Goal: Information Seeking & Learning: Learn about a topic

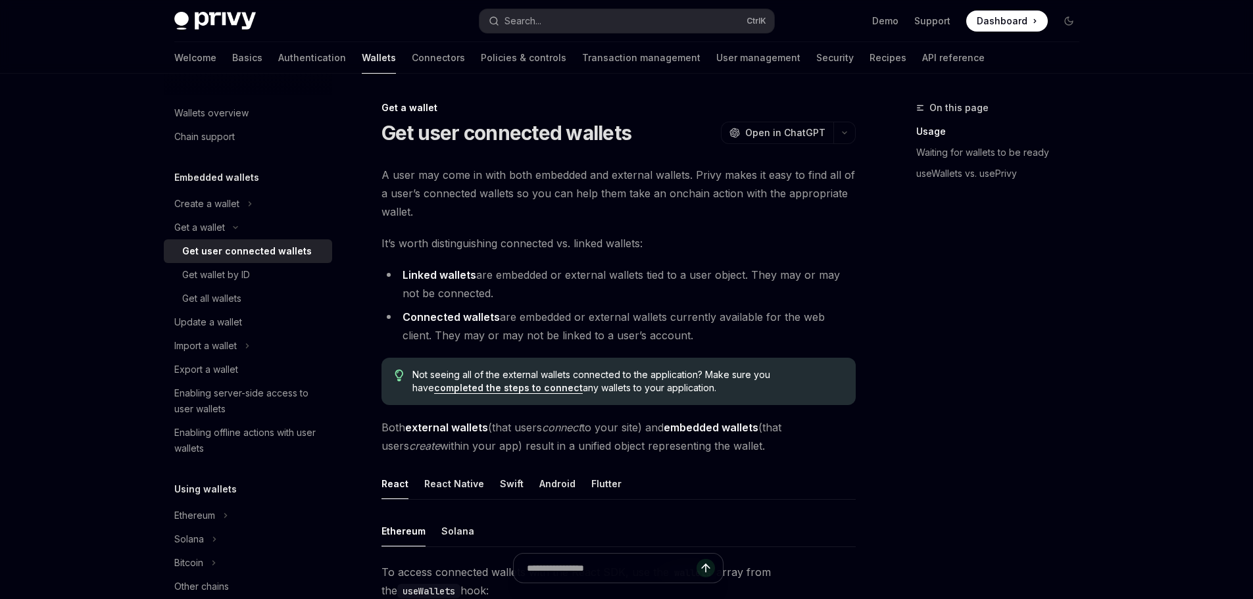
type textarea "*"
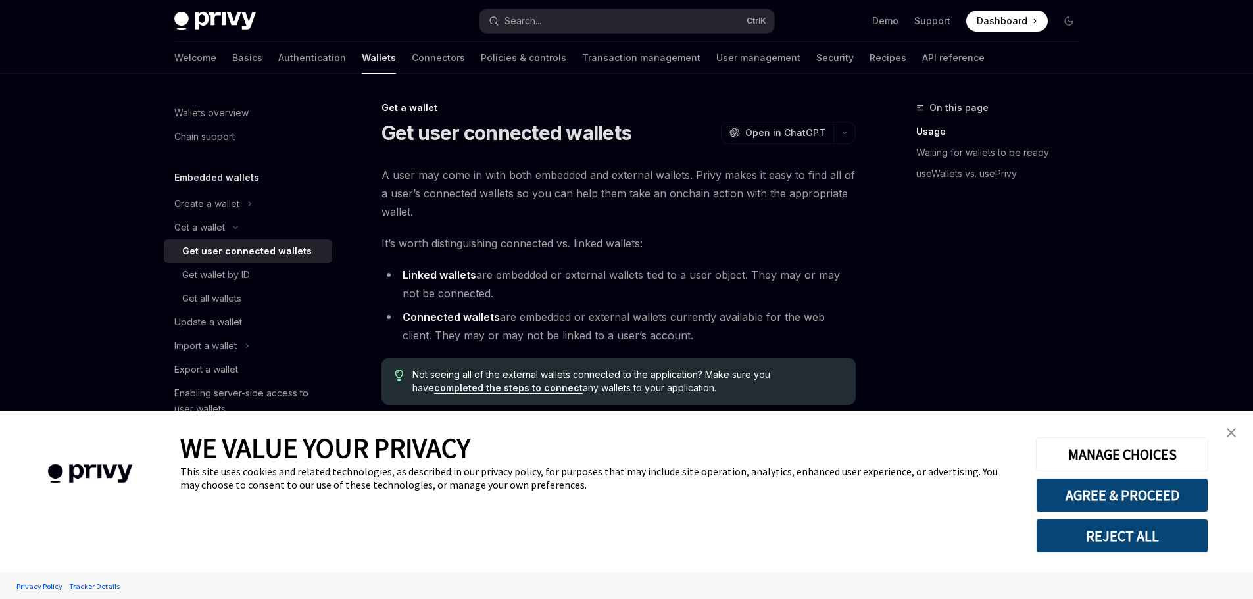
click at [1237, 424] on link "close banner" at bounding box center [1231, 433] width 26 height 26
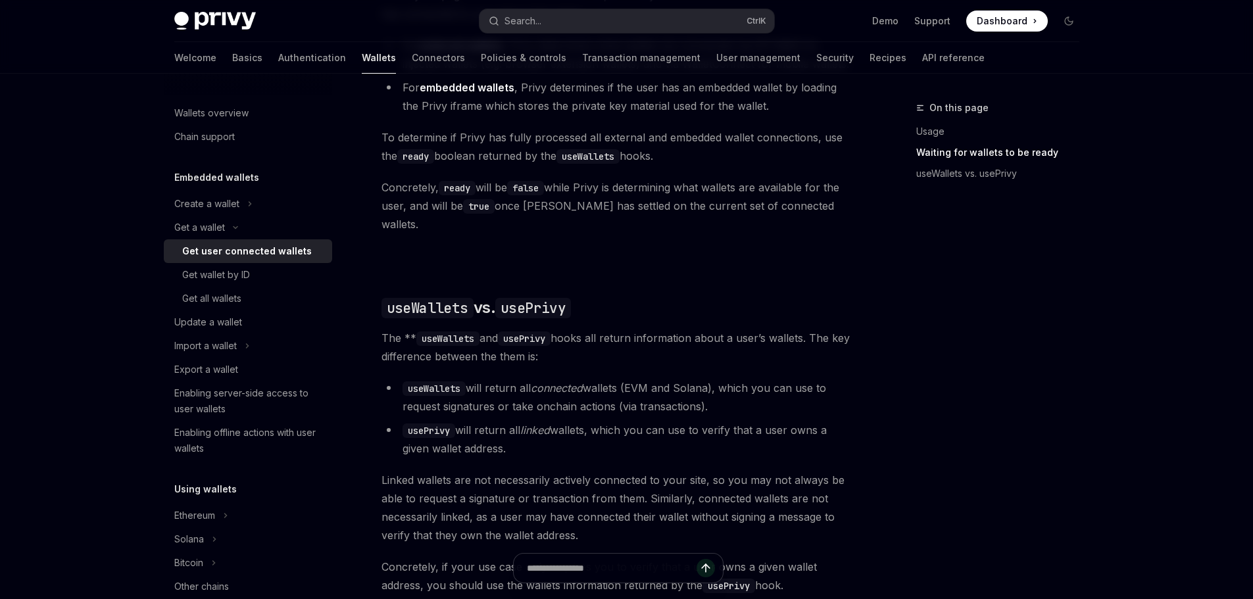
scroll to position [955, 0]
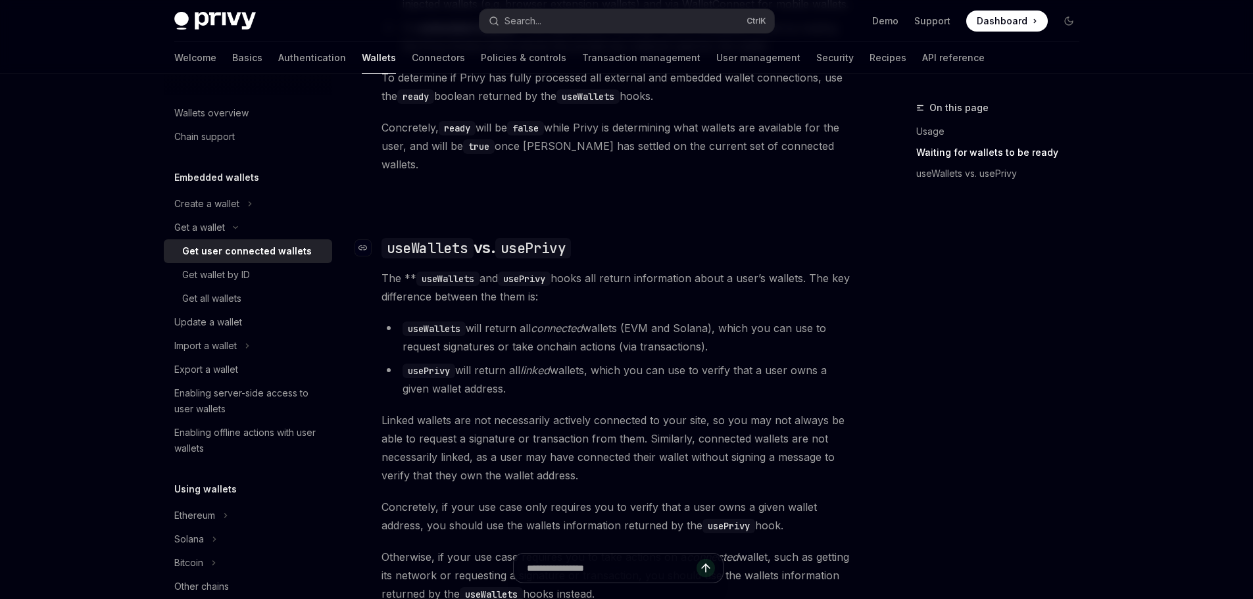
click at [539, 238] on code "usePrivy" at bounding box center [533, 248] width 76 height 20
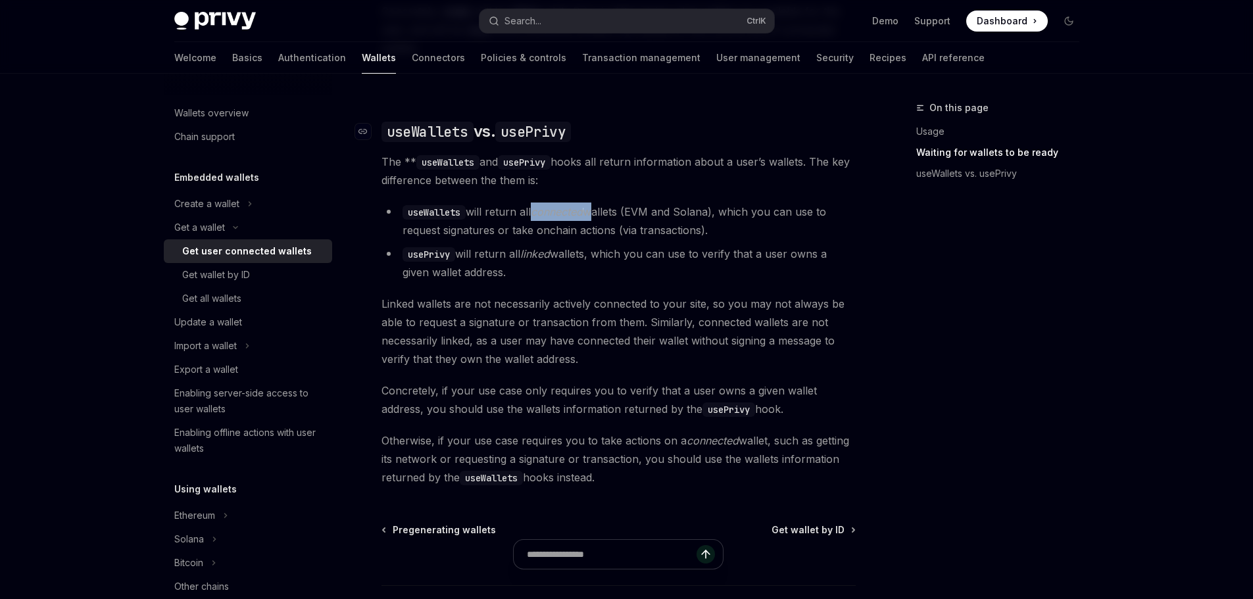
click at [539, 228] on ul "useWallets will return all connected wallets (EVM and Solana), which you can us…" at bounding box center [619, 242] width 474 height 79
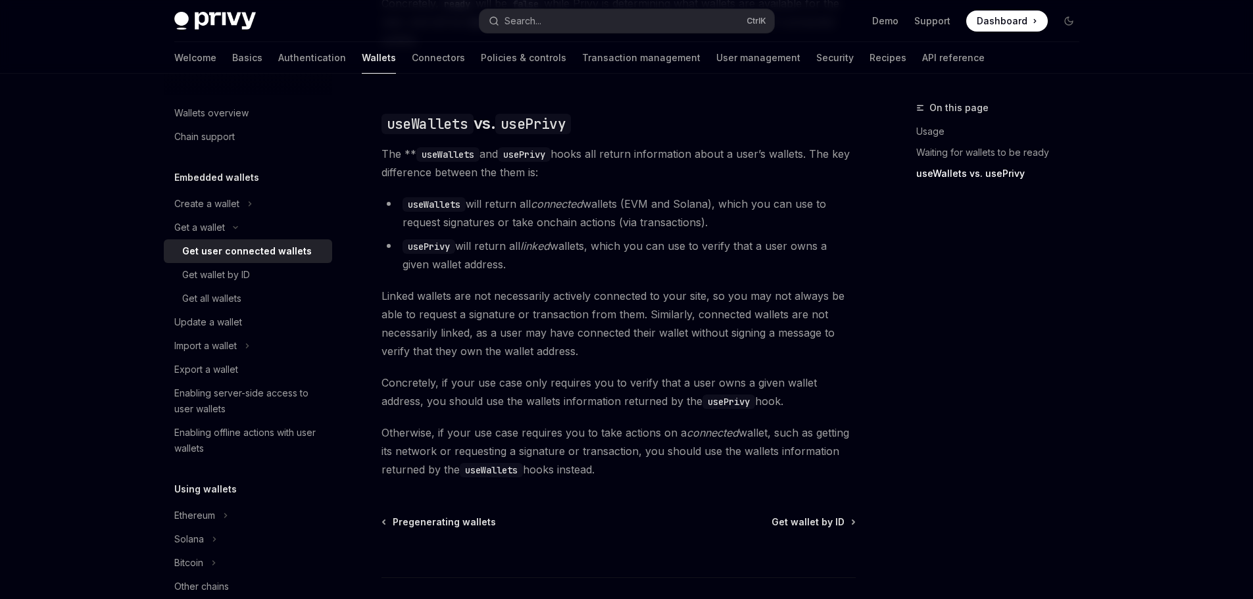
drag, startPoint x: 503, startPoint y: 241, endPoint x: 443, endPoint y: 230, distance: 60.8
click at [501, 241] on li "usePrivy will return all linked wallets, which you can use to verify that a use…" at bounding box center [619, 255] width 474 height 37
click at [432, 239] on code "usePrivy" at bounding box center [429, 246] width 53 height 14
copy li "usePrivy"
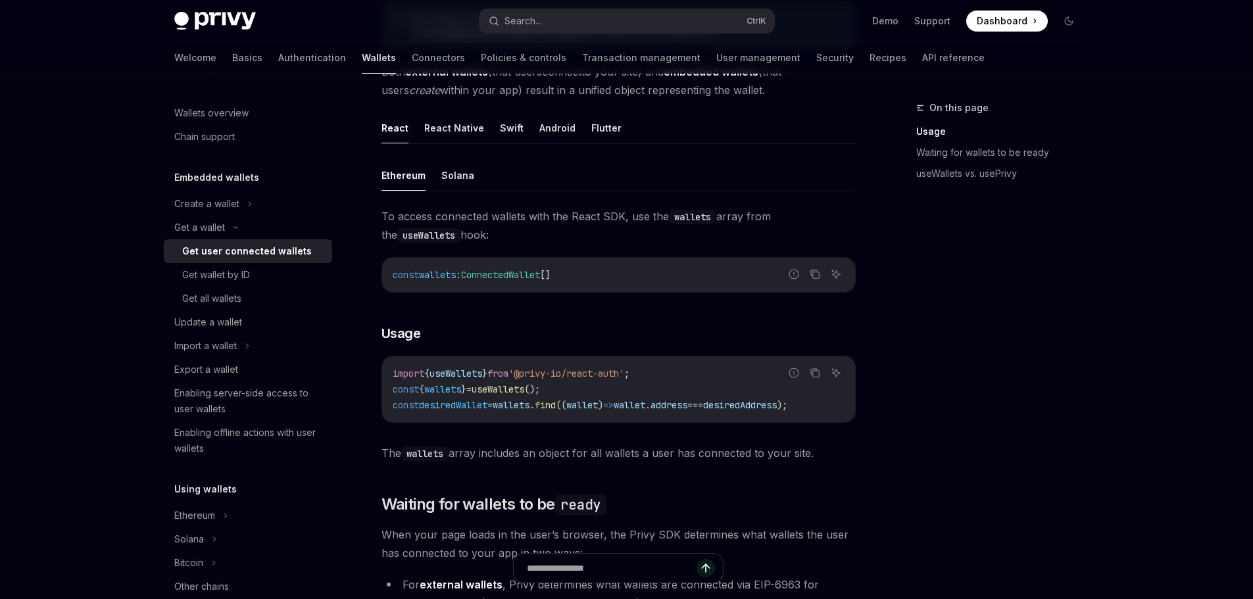
scroll to position [1014, 0]
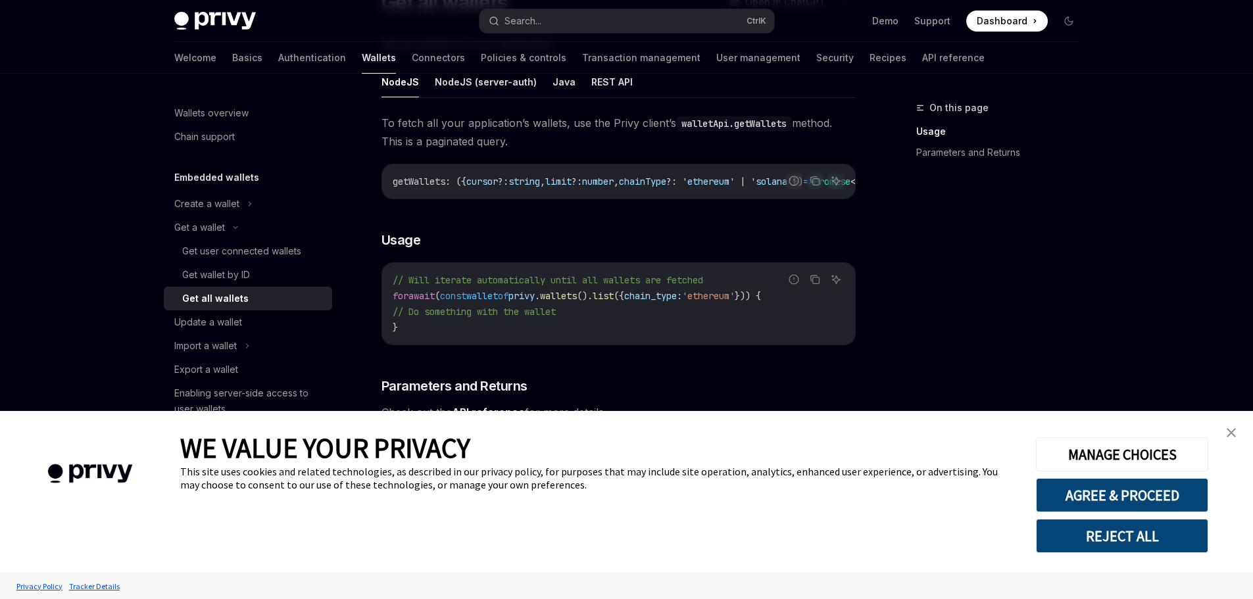
scroll to position [132, 0]
click at [1230, 434] on img "close banner" at bounding box center [1231, 432] width 9 height 9
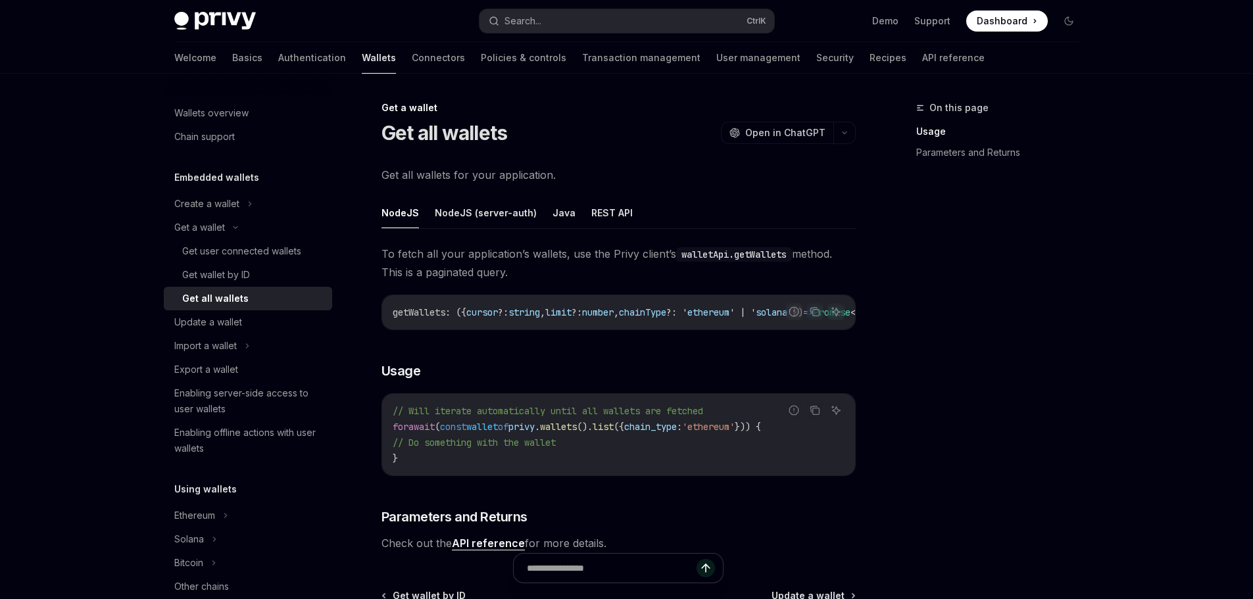
scroll to position [0, 414]
click at [603, 220] on button "REST API" at bounding box center [611, 212] width 41 height 31
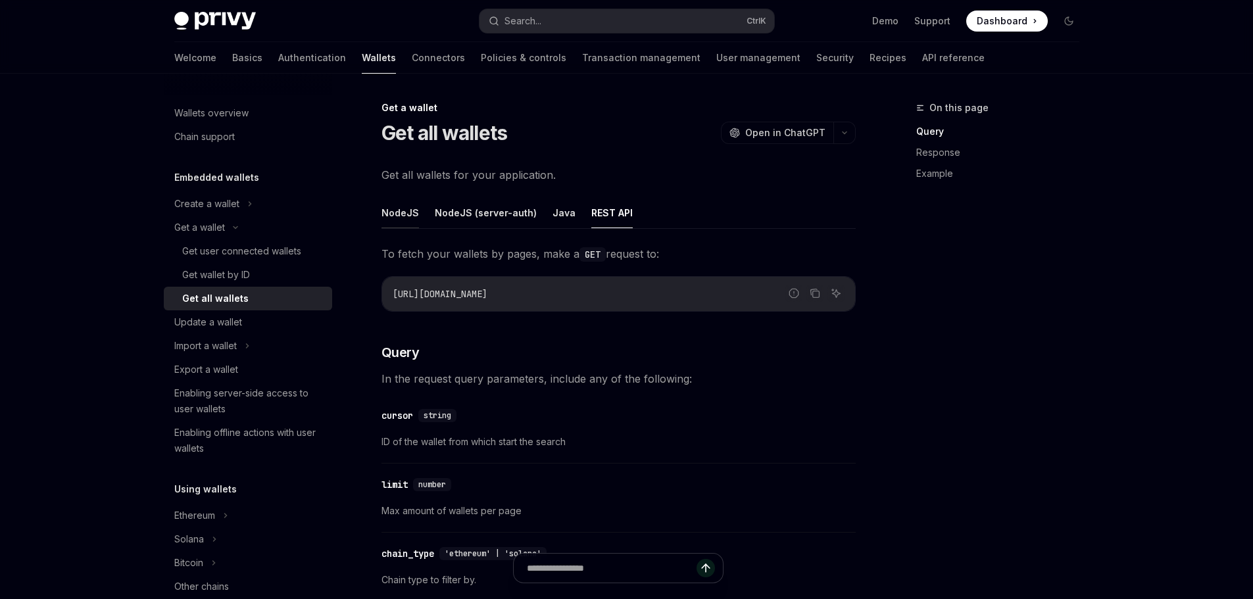
click at [395, 210] on button "NodeJS" at bounding box center [400, 212] width 37 height 31
type textarea "*"
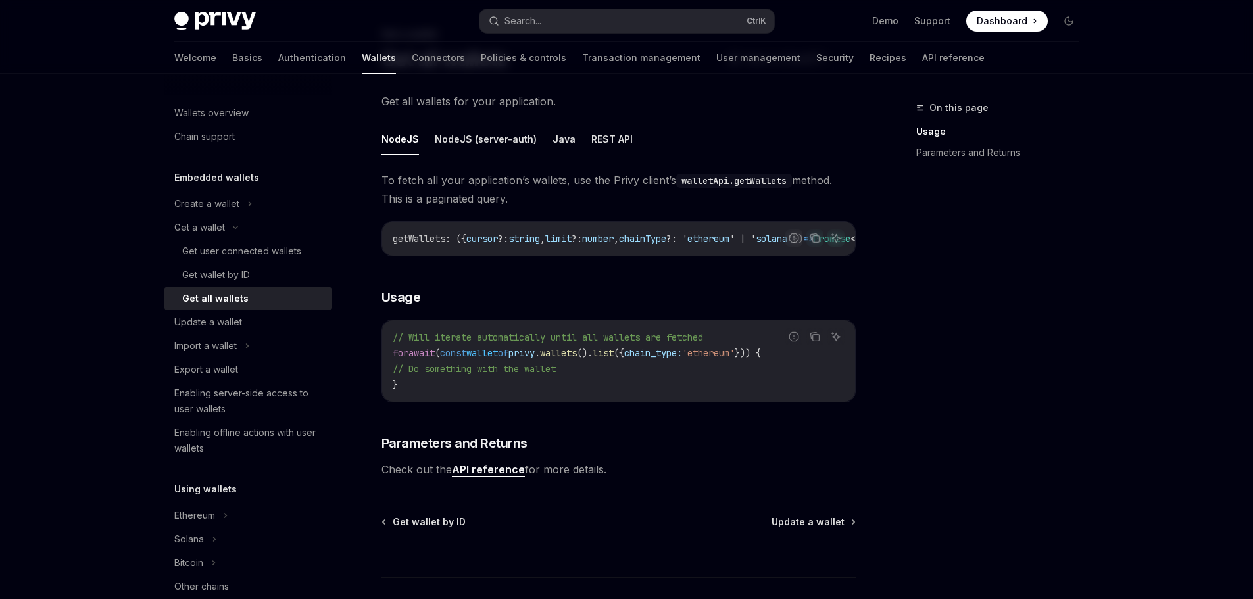
scroll to position [171, 0]
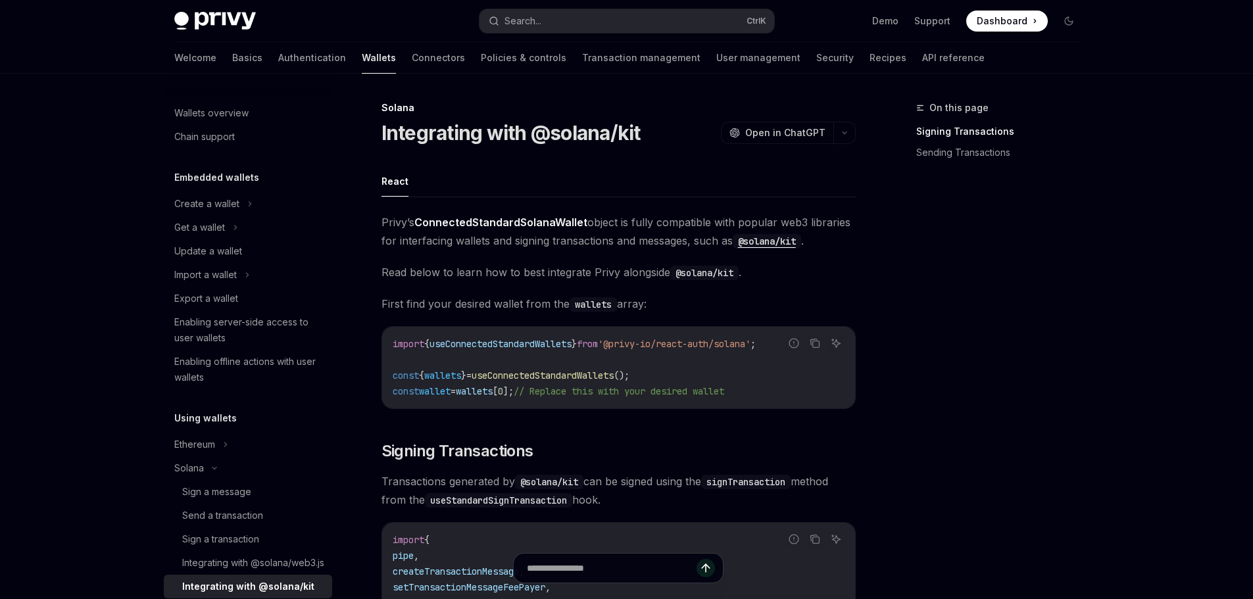
type textarea "*"
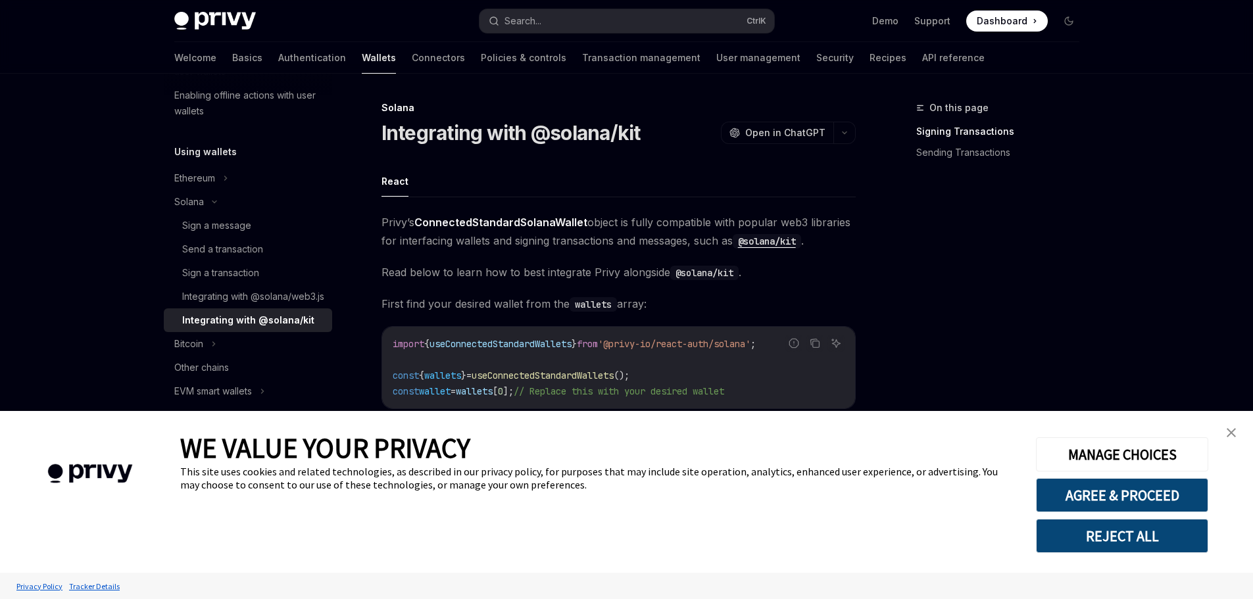
scroll to position [132, 0]
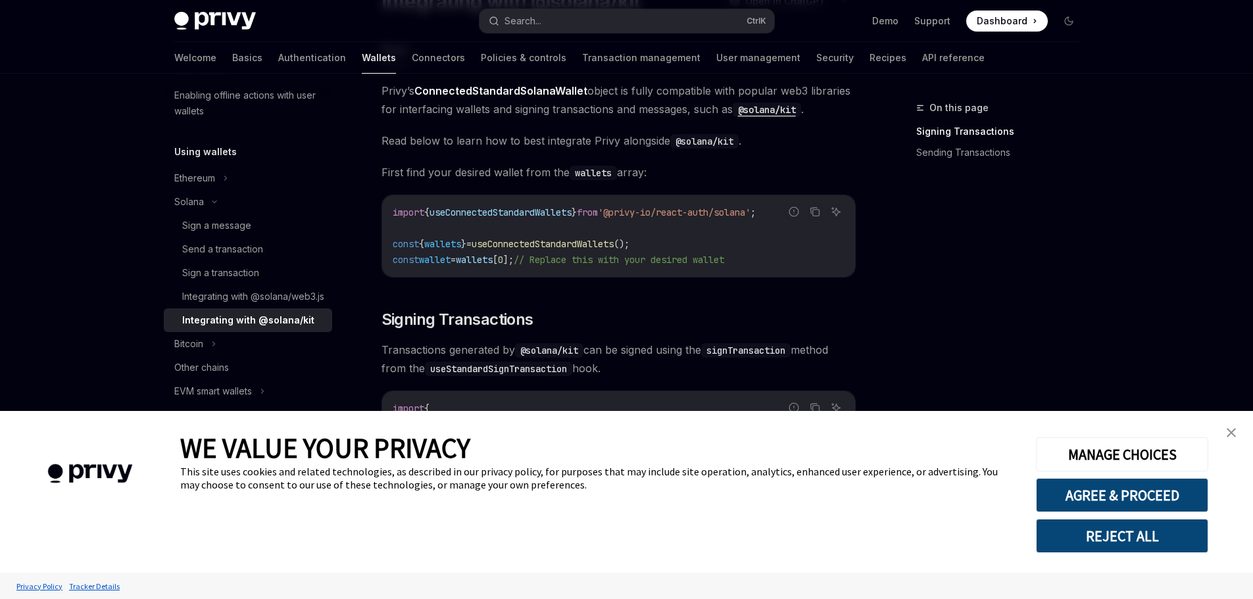
click at [551, 214] on span "useConnectedStandardWallets" at bounding box center [501, 213] width 142 height 12
copy span "useConnectedStandardWallets"
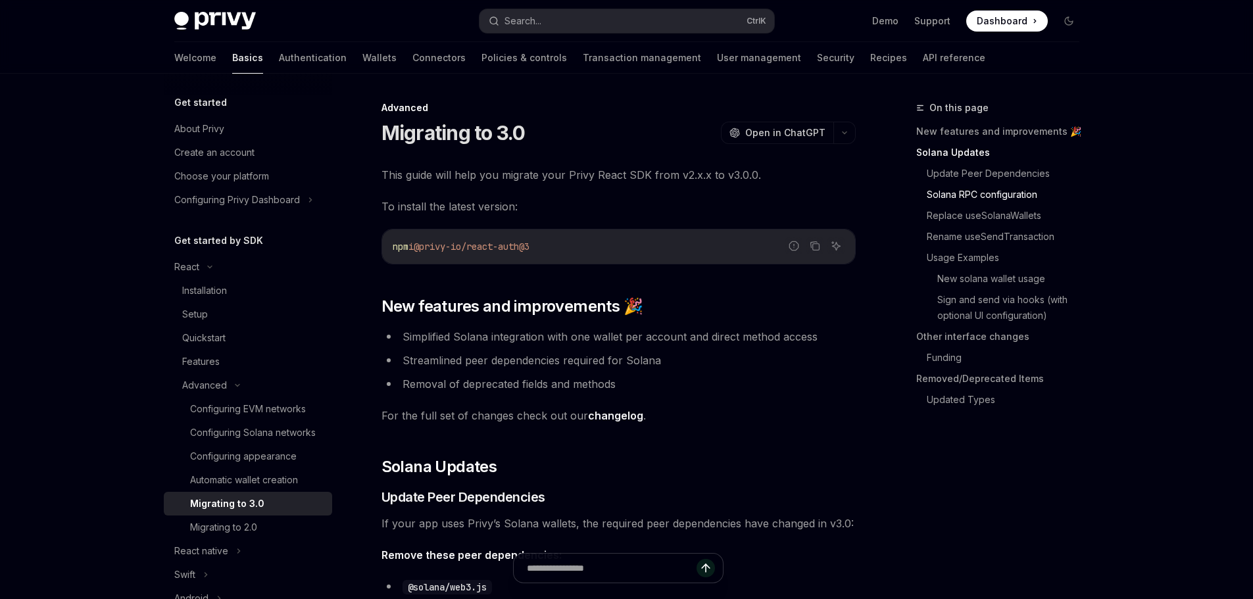
scroll to position [1099, 0]
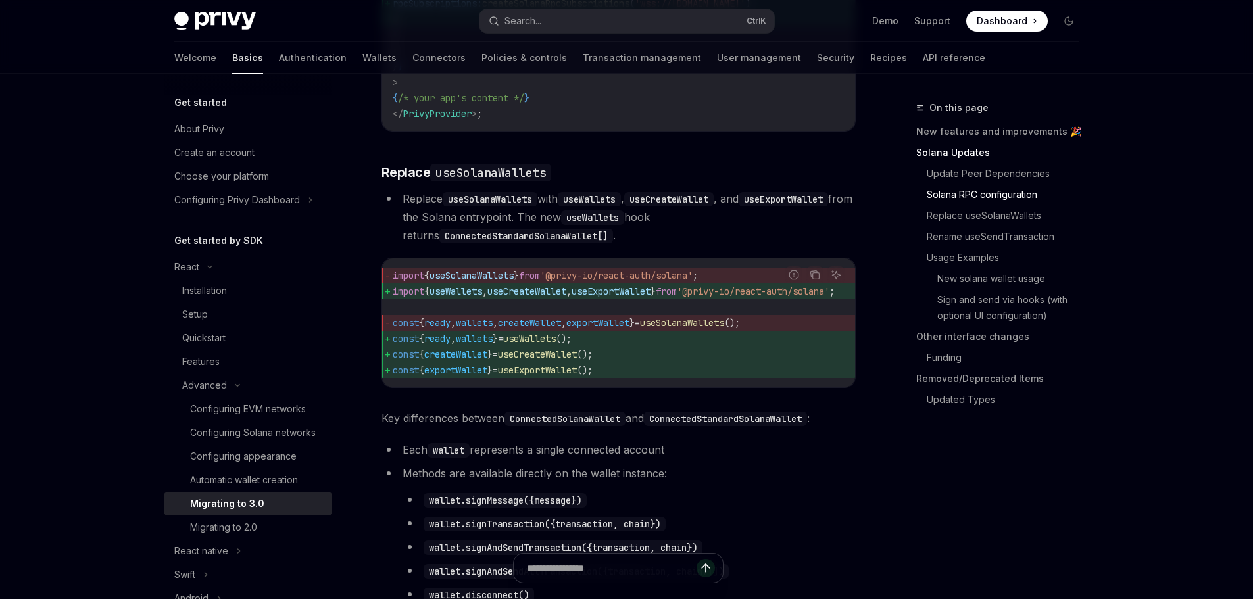
click at [466, 297] on span "useWallets" at bounding box center [456, 292] width 53 height 12
copy span "useWallets"
click at [545, 297] on span "useCreateWallet" at bounding box center [526, 292] width 79 height 12
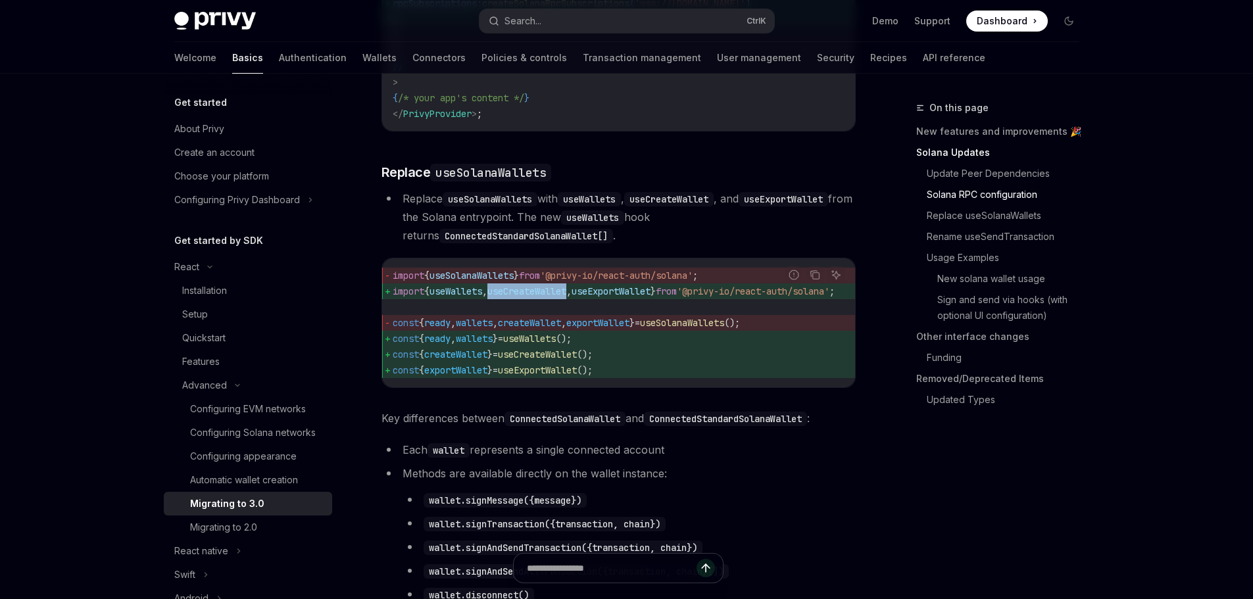
click at [545, 297] on span "useCreateWallet" at bounding box center [526, 292] width 79 height 12
copy span "useCreateWallet"
